Goal: Check status: Check status

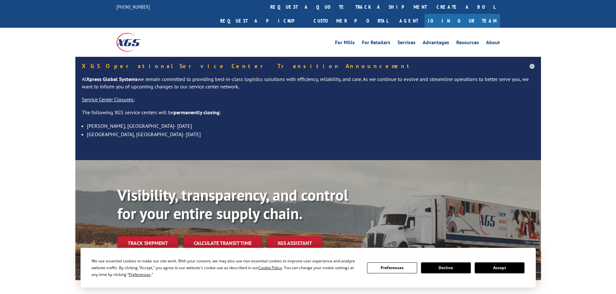
scroll to position [32, 0]
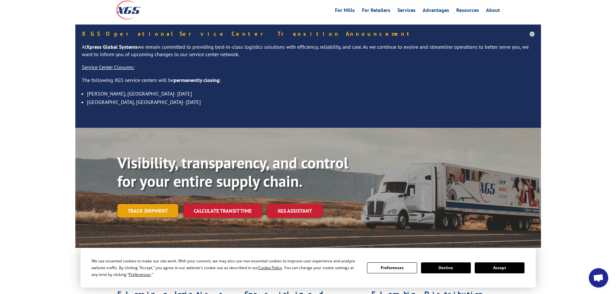
click at [155, 204] on link "Track shipment" at bounding box center [147, 211] width 61 height 14
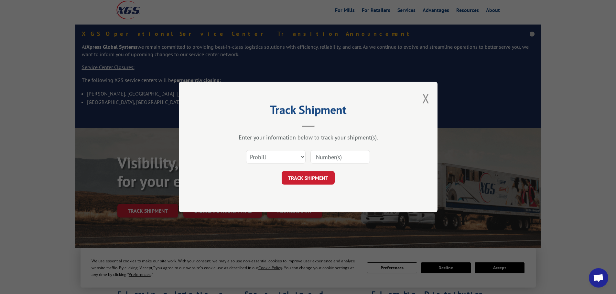
paste input "17450063"
type input "17450063"
click at [311, 171] on button "TRACK SHIPMENT" at bounding box center [308, 178] width 53 height 14
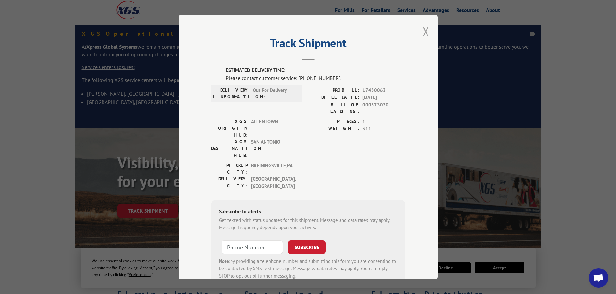
click at [423, 36] on button "Close modal" at bounding box center [425, 31] width 7 height 17
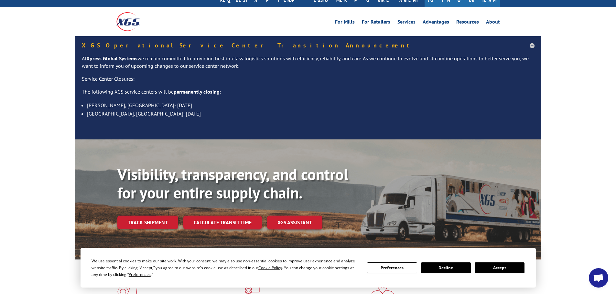
scroll to position [32, 0]
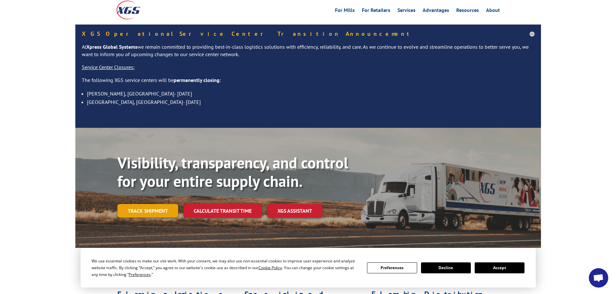
click at [149, 204] on link "Track shipment" at bounding box center [147, 211] width 61 height 14
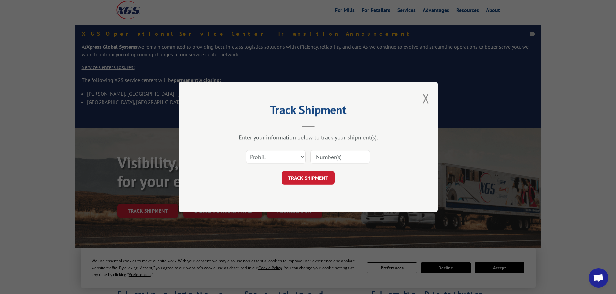
click at [323, 154] on input at bounding box center [339, 157] width 59 height 14
paste input "17450213"
type input "17450213"
click button "TRACK SHIPMENT" at bounding box center [308, 178] width 53 height 14
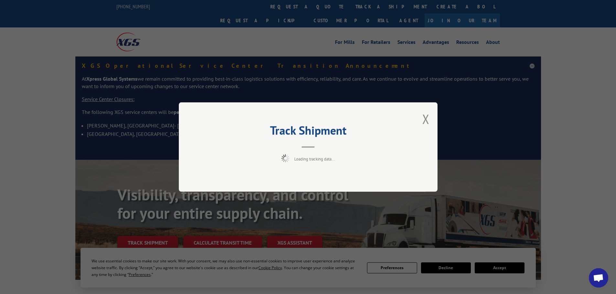
scroll to position [0, 0]
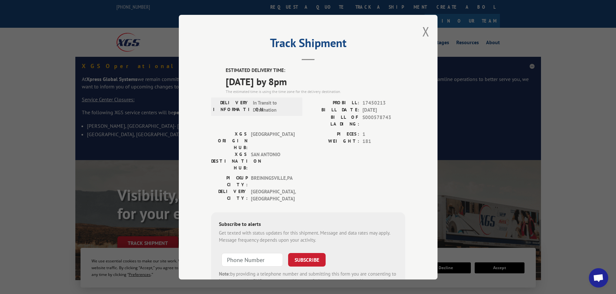
drag, startPoint x: 228, startPoint y: 82, endPoint x: 324, endPoint y: 83, distance: 96.0
click at [324, 83] on span "[DATE] by 8pm" at bounding box center [315, 81] width 179 height 15
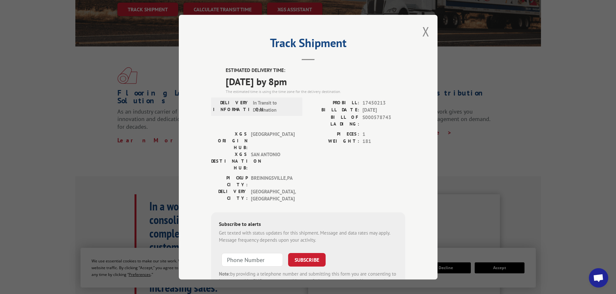
scroll to position [258, 0]
